Goal: Information Seeking & Learning: Learn about a topic

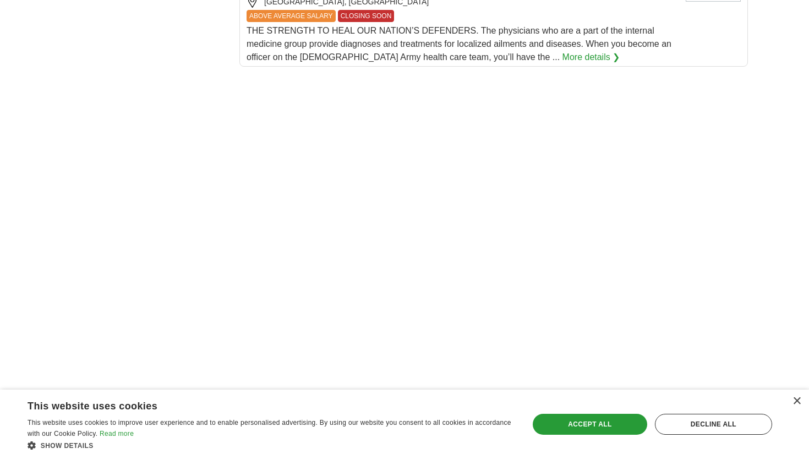
scroll to position [1429, 0]
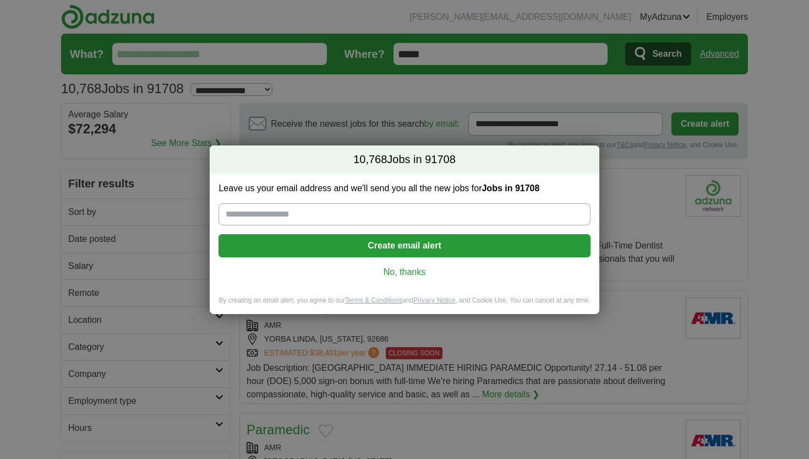
click at [423, 269] on link "No, thanks" at bounding box center [404, 272] width 354 height 12
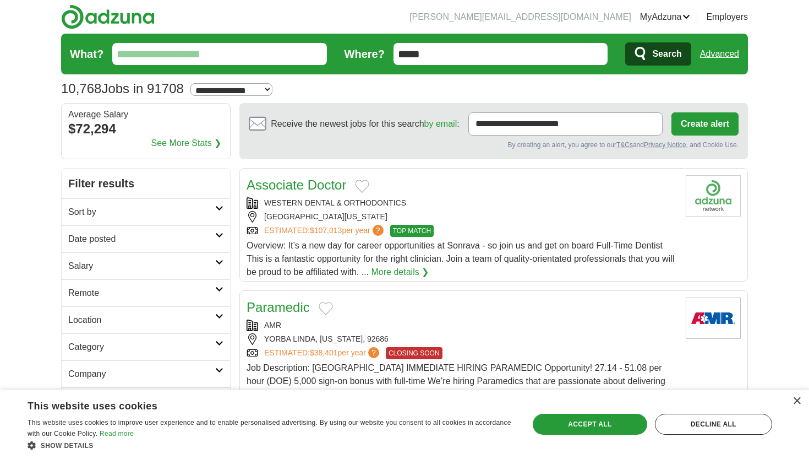
select select "**"
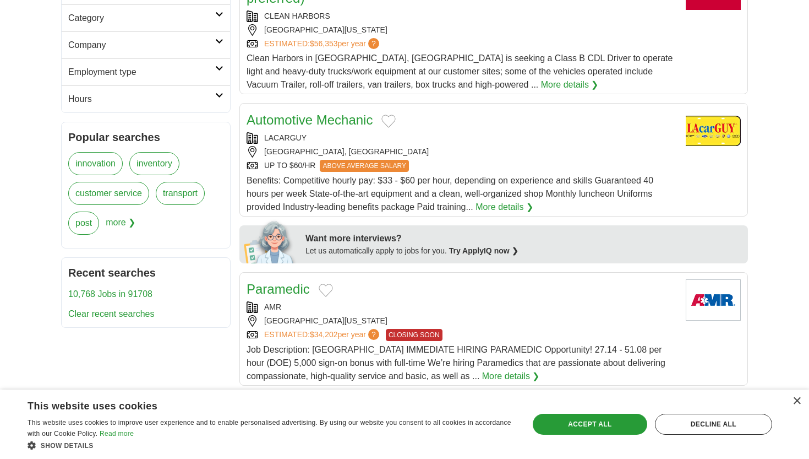
scroll to position [346, 0]
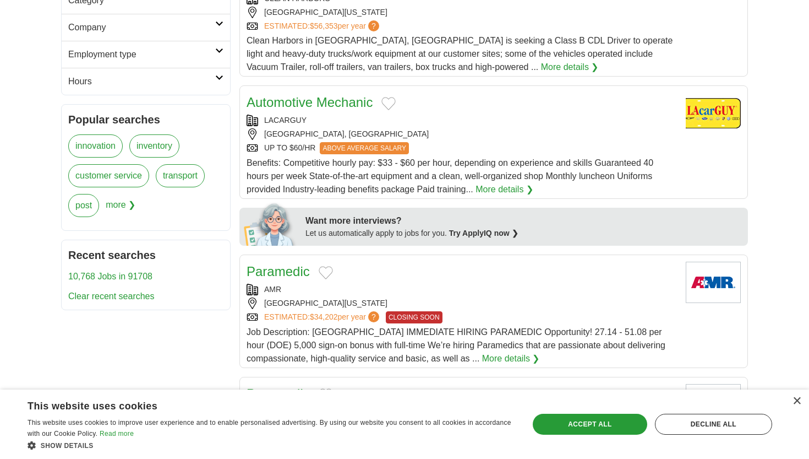
click at [124, 208] on span "more ❯" at bounding box center [121, 209] width 30 height 30
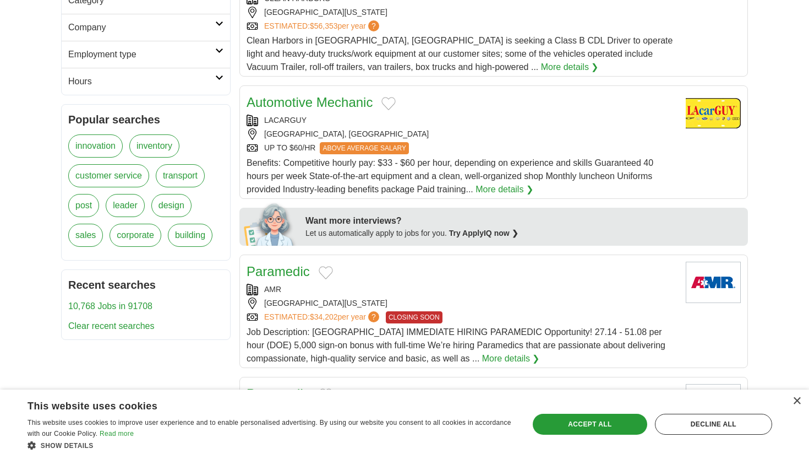
click at [128, 199] on link "leader" at bounding box center [125, 205] width 39 height 23
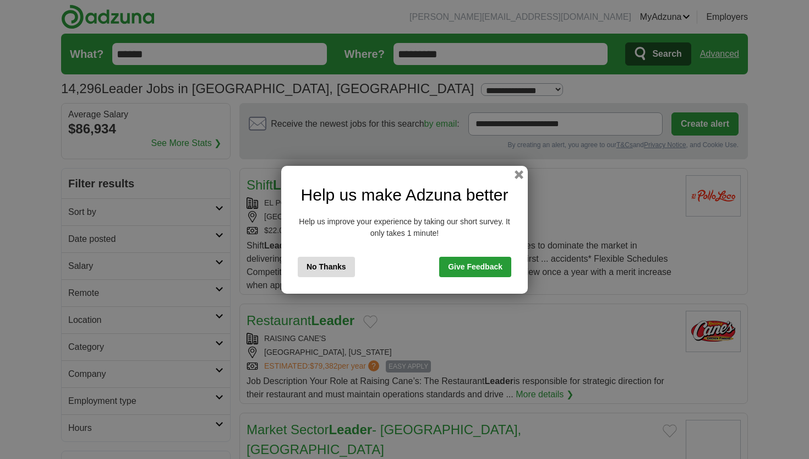
click at [519, 179] on div "Help us make Adzuna better Help us improve your experience by taking our short …" at bounding box center [404, 230] width 247 height 128
click at [519, 177] on button "button" at bounding box center [519, 174] width 12 height 12
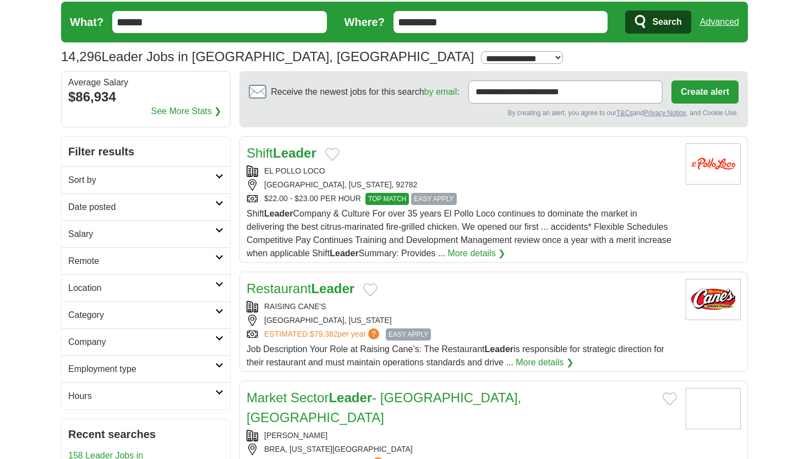
scroll to position [32, 0]
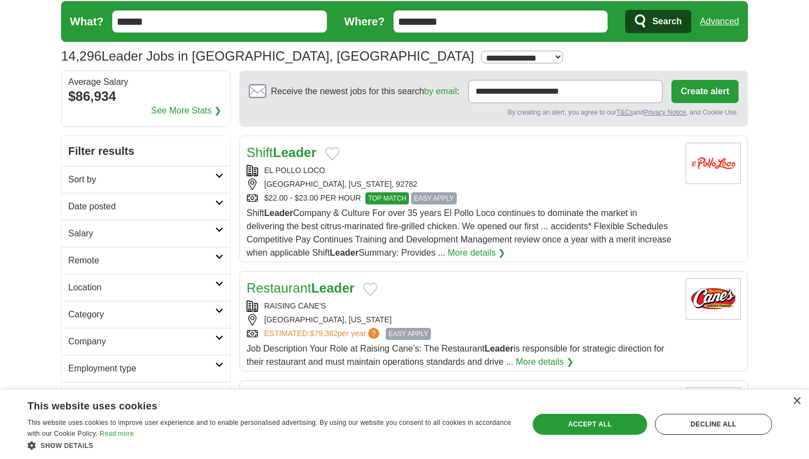
select select "**"
click at [134, 209] on h2 "Date posted" at bounding box center [141, 206] width 147 height 13
click at [115, 237] on link "Last 24 hours" at bounding box center [145, 232] width 155 height 13
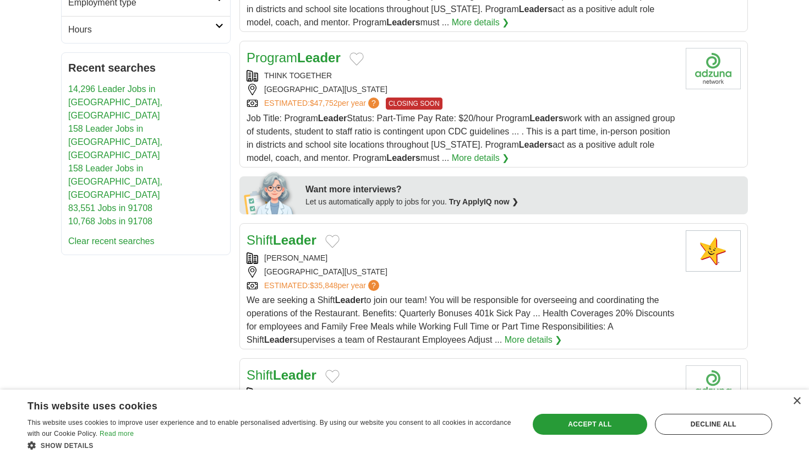
scroll to position [414, 0]
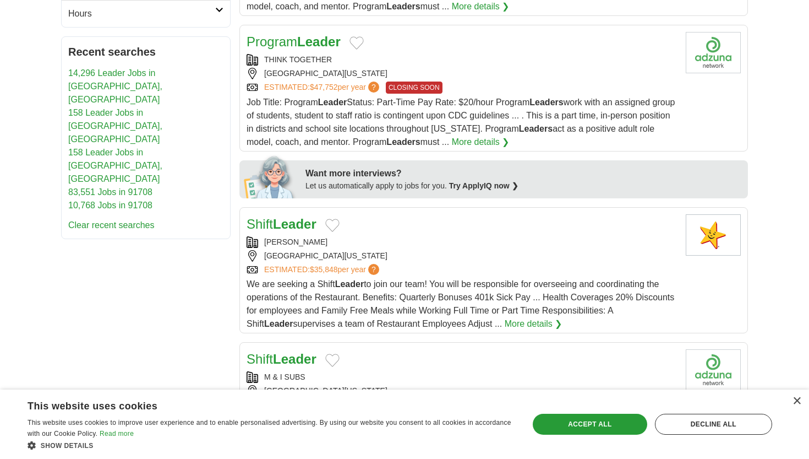
click at [345, 119] on span "Job Title: Program Leader Status: Part-Time Pay Rate: $20/hour Program Leaders …" at bounding box center [461, 121] width 428 height 49
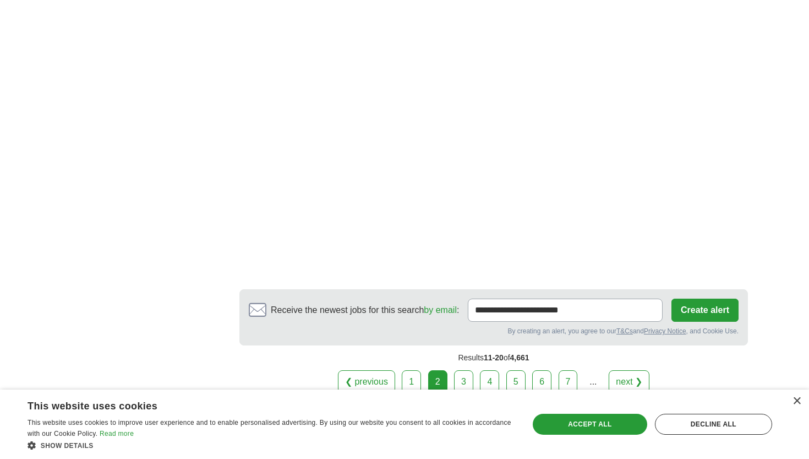
scroll to position [1960, 0]
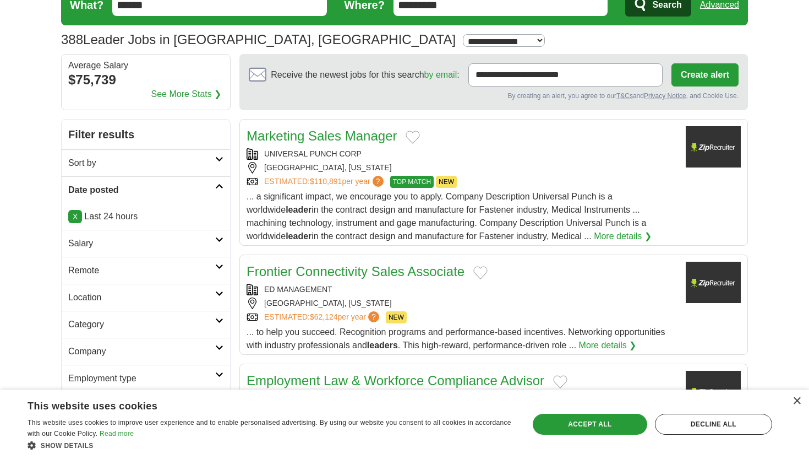
scroll to position [46, 0]
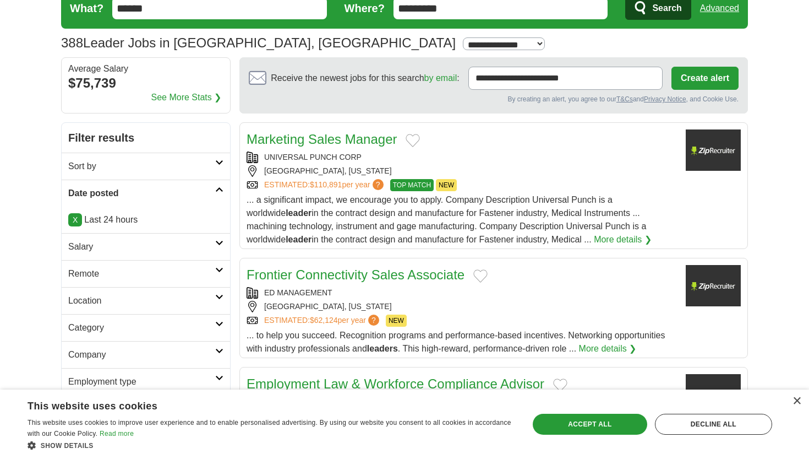
click at [102, 251] on h2 "Salary" at bounding box center [141, 246] width 147 height 13
click at [100, 251] on h2 "Salary" at bounding box center [141, 246] width 147 height 13
click at [94, 302] on h2 "Location" at bounding box center [141, 300] width 147 height 13
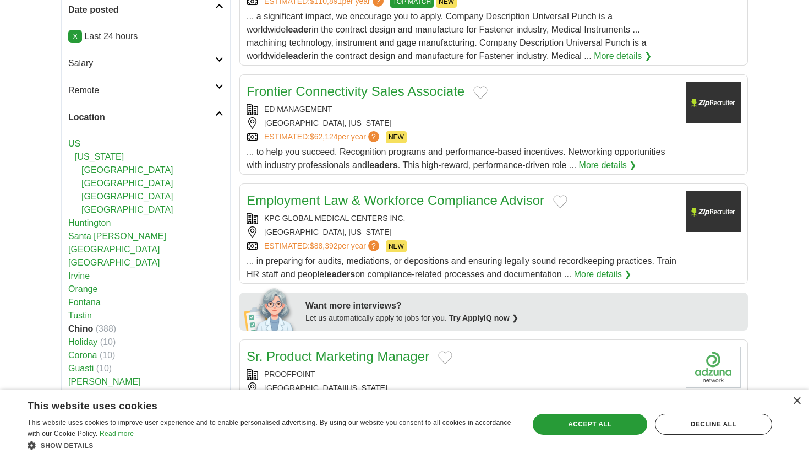
scroll to position [276, 0]
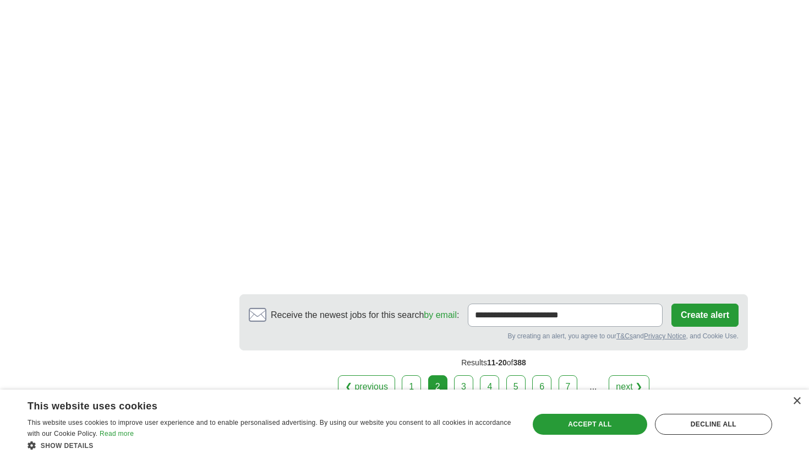
scroll to position [1674, 0]
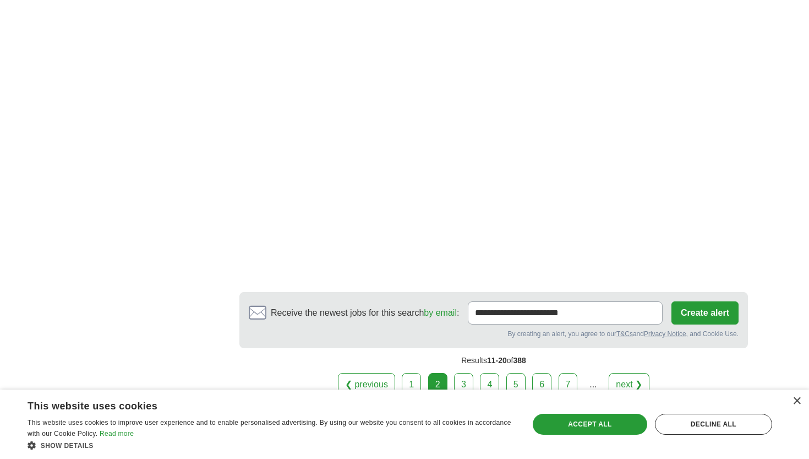
click at [464, 384] on link "3" at bounding box center [463, 384] width 19 height 23
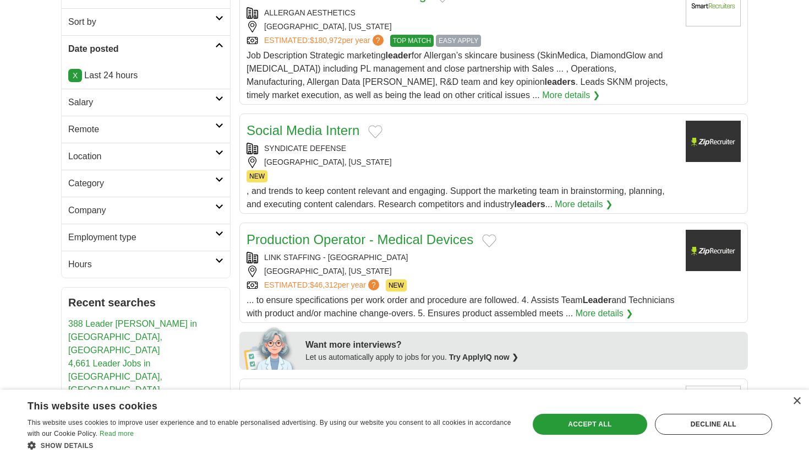
scroll to position [191, 0]
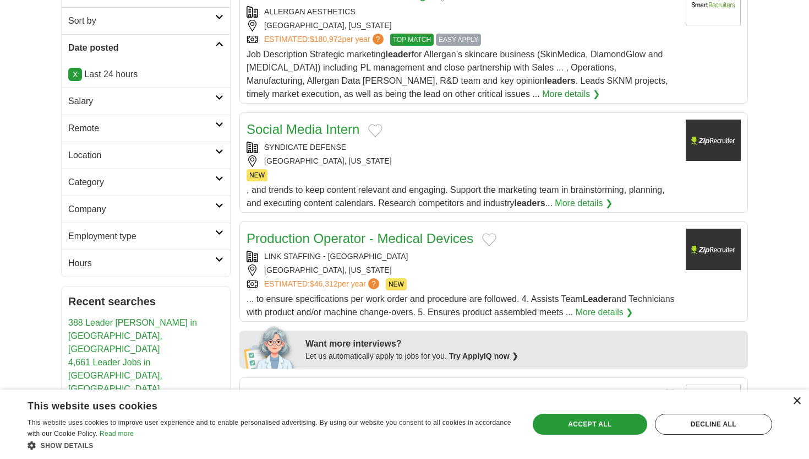
click at [799, 402] on div "×" at bounding box center [797, 401] width 8 height 8
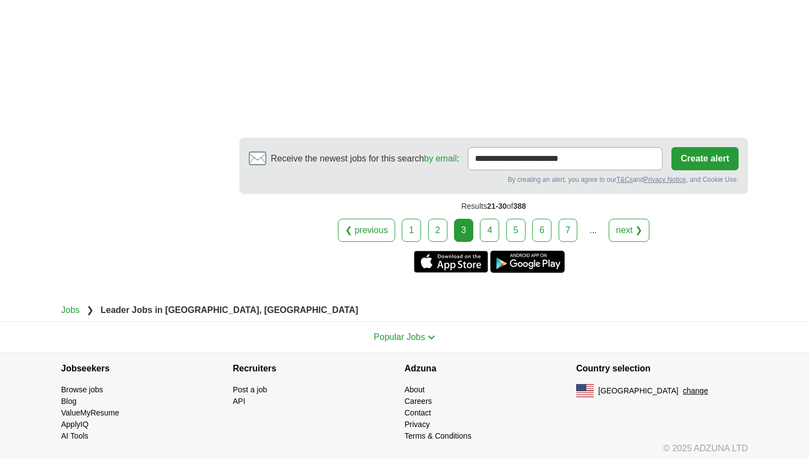
scroll to position [2041, 0]
click at [496, 227] on link "4" at bounding box center [489, 230] width 19 height 23
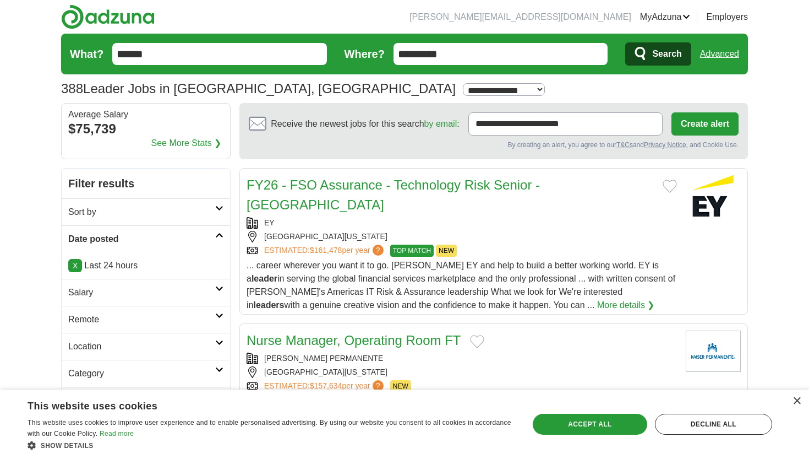
drag, startPoint x: 271, startPoint y: 45, endPoint x: 122, endPoint y: 43, distance: 149.2
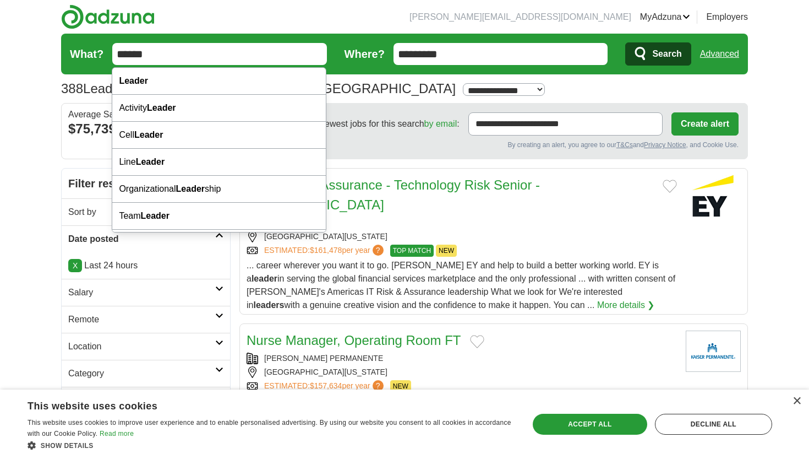
click at [141, 59] on input "******" at bounding box center [219, 54] width 215 height 22
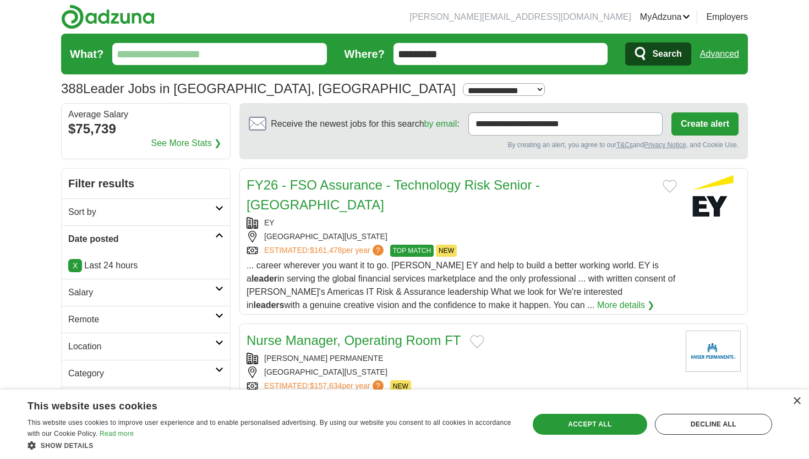
click at [658, 54] on button "Search" at bounding box center [658, 53] width 66 height 23
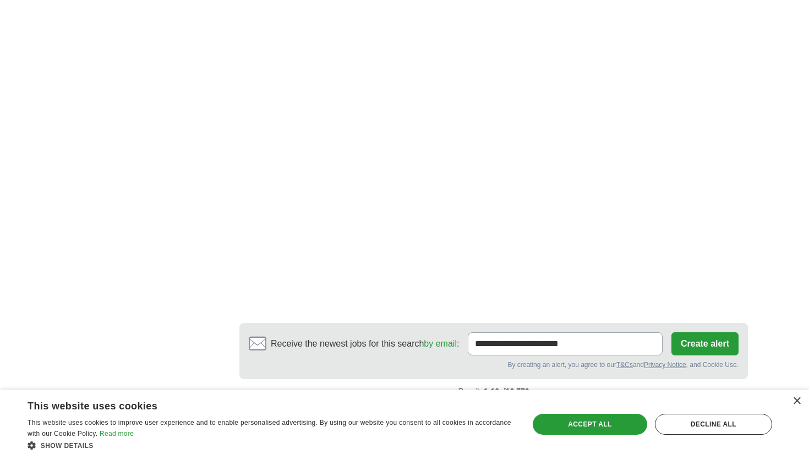
scroll to position [1922, 0]
click at [411, 404] on link "2" at bounding box center [406, 415] width 19 height 23
